Goal: Register for event/course

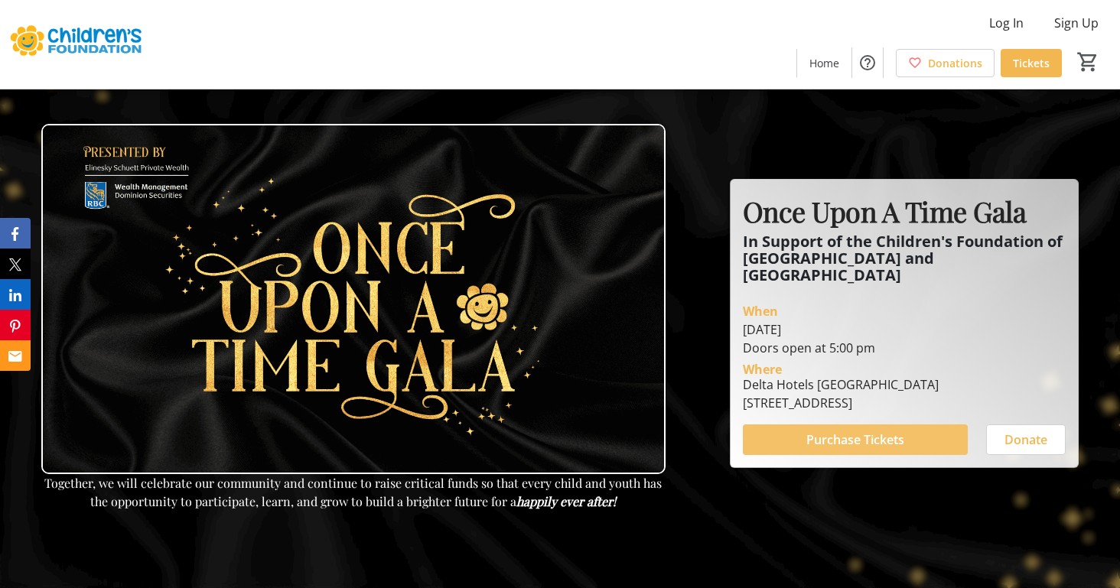
click at [859, 441] on span at bounding box center [855, 440] width 225 height 37
click at [28, 44] on img at bounding box center [77, 44] width 136 height 77
click at [823, 70] on span "Home" at bounding box center [825, 63] width 30 height 16
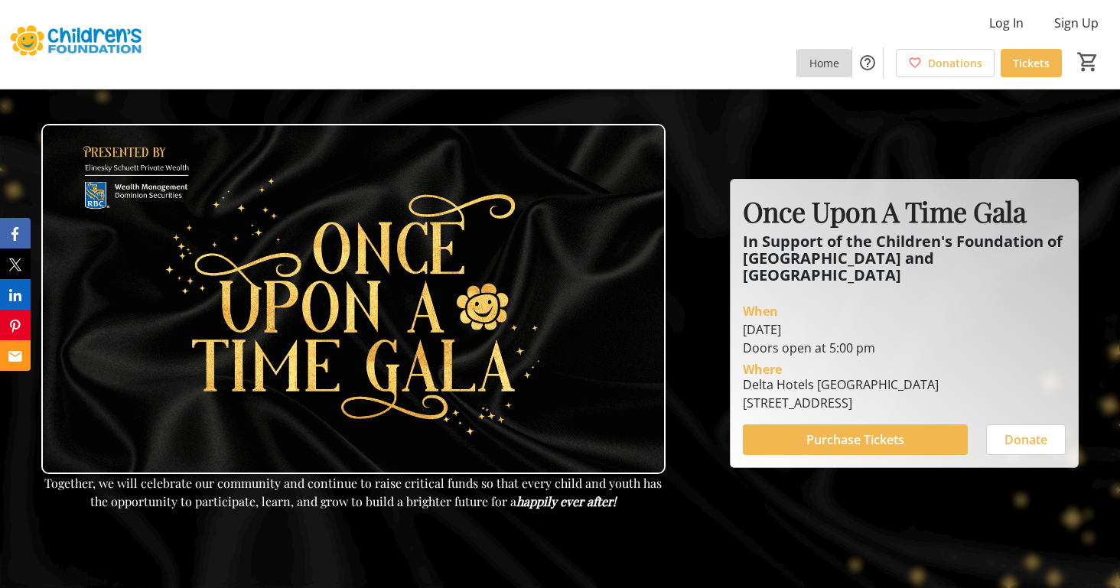
click at [815, 62] on span "Home" at bounding box center [825, 63] width 30 height 16
click at [868, 438] on span "Purchase Tickets" at bounding box center [855, 440] width 98 height 18
